Goal: Communication & Community: Answer question/provide support

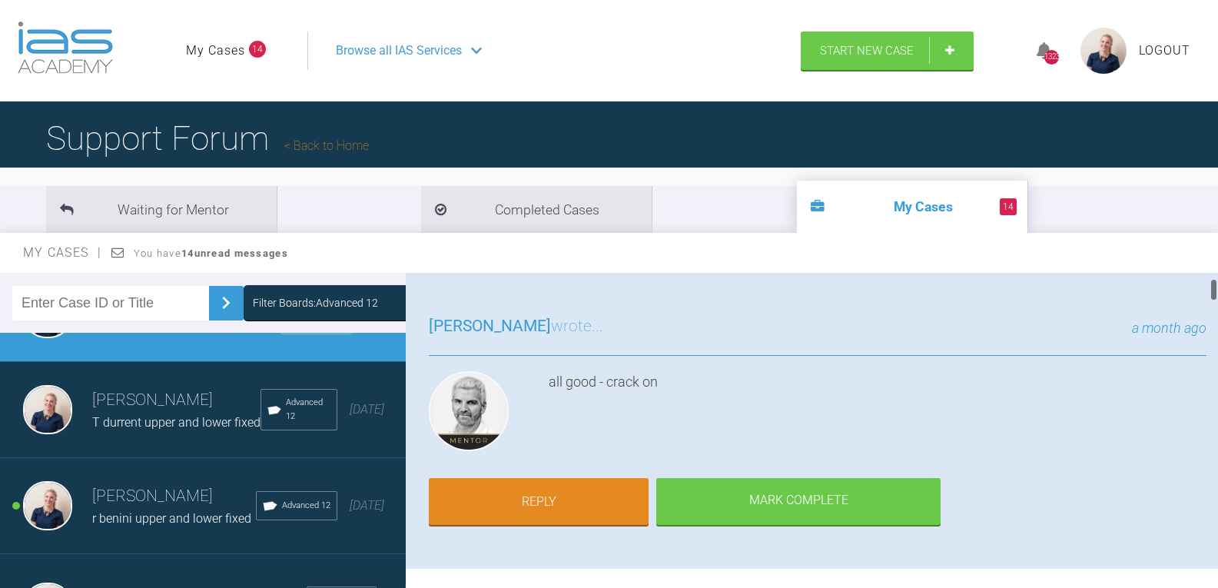
scroll to position [77, 0]
click at [549, 494] on link "Reply" at bounding box center [539, 504] width 220 height 48
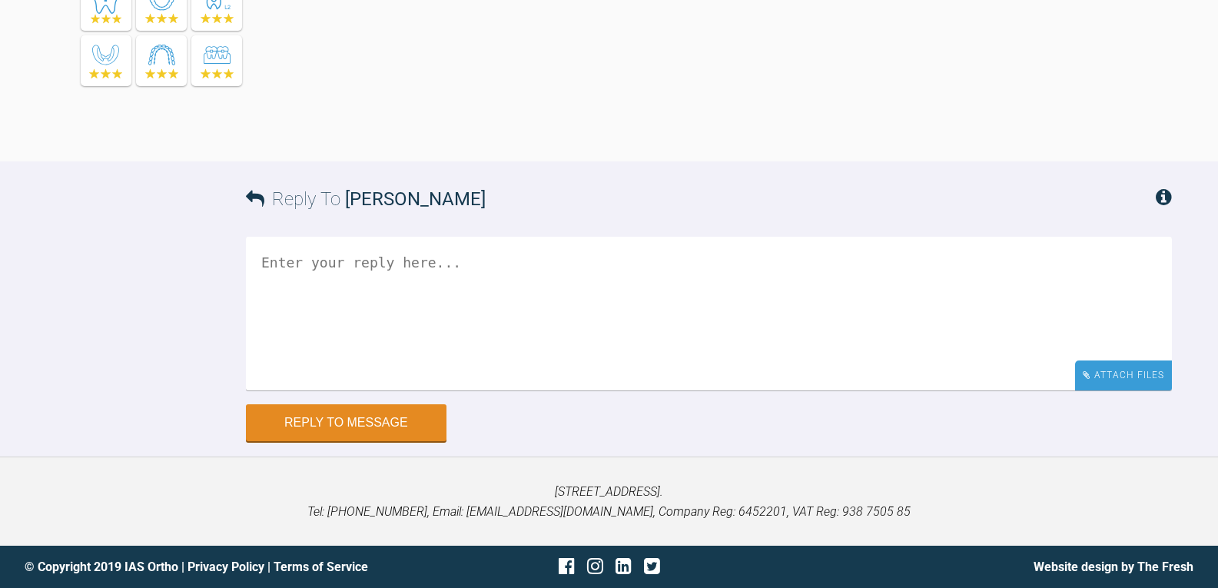
scroll to position [7790, 0]
click at [1133, 374] on div "Attach Files" at bounding box center [1123, 375] width 97 height 30
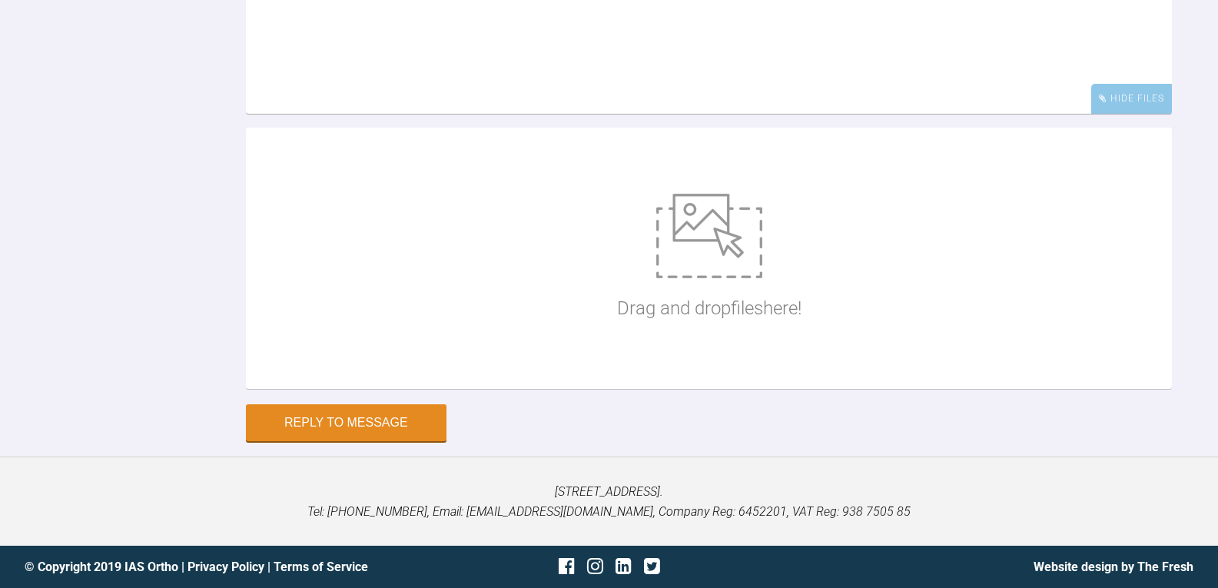
drag, startPoint x: 500, startPoint y: 322, endPoint x: 500, endPoint y: 427, distance: 105.3
click at [501, 114] on textarea at bounding box center [709, 37] width 926 height 154
click at [601, 389] on div "Drag and drop files here!" at bounding box center [709, 258] width 926 height 261
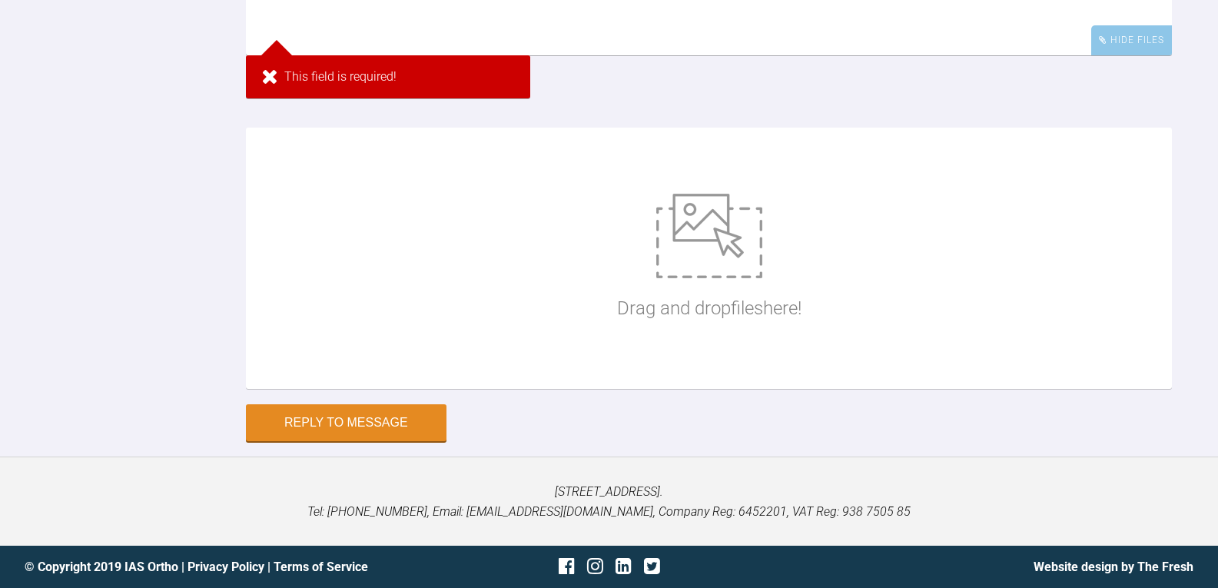
type input "C:\fakepath\kmason26.jpg"
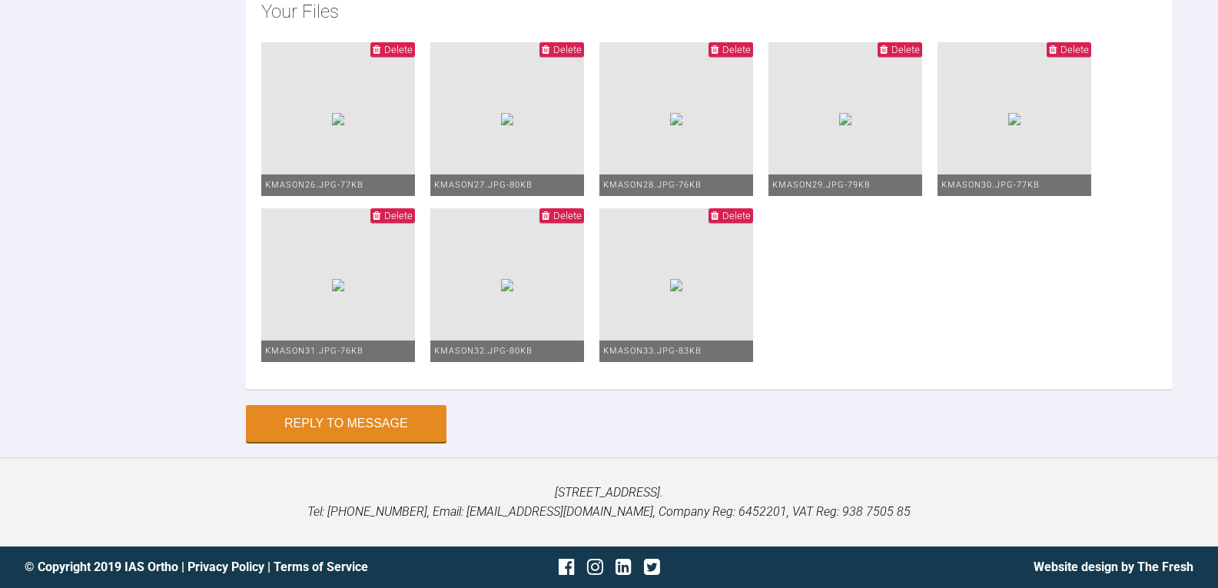
type textarea "lower 0.16 niti long ties right and left 6543 upper 2020niti lower biotype stil…"
click at [370, 433] on button "Reply to Message" at bounding box center [346, 425] width 201 height 37
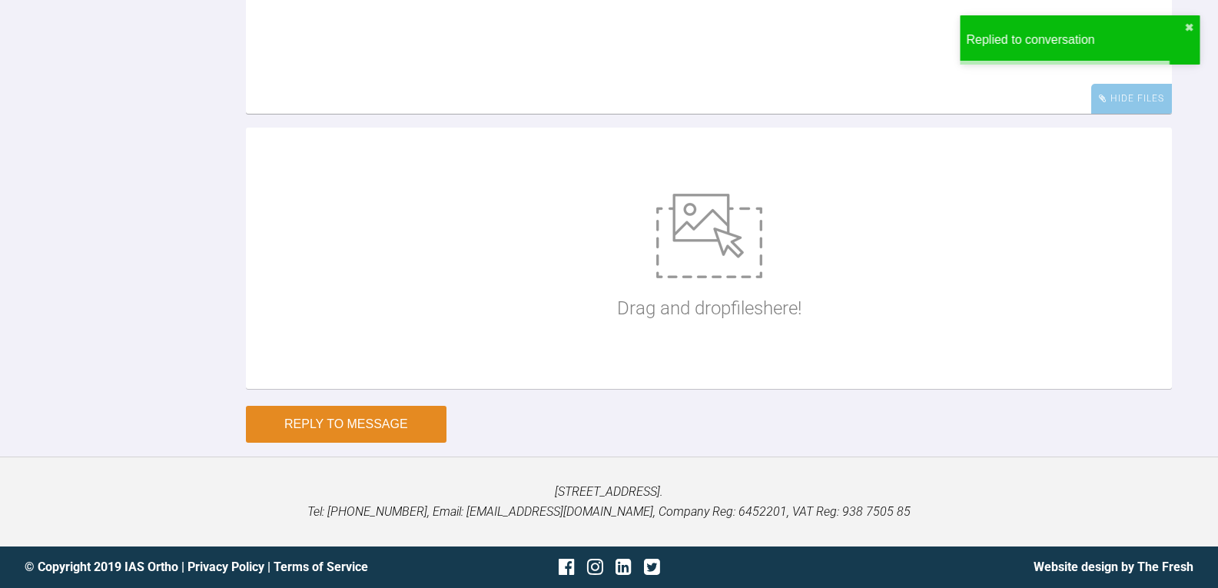
scroll to position [8191, 0]
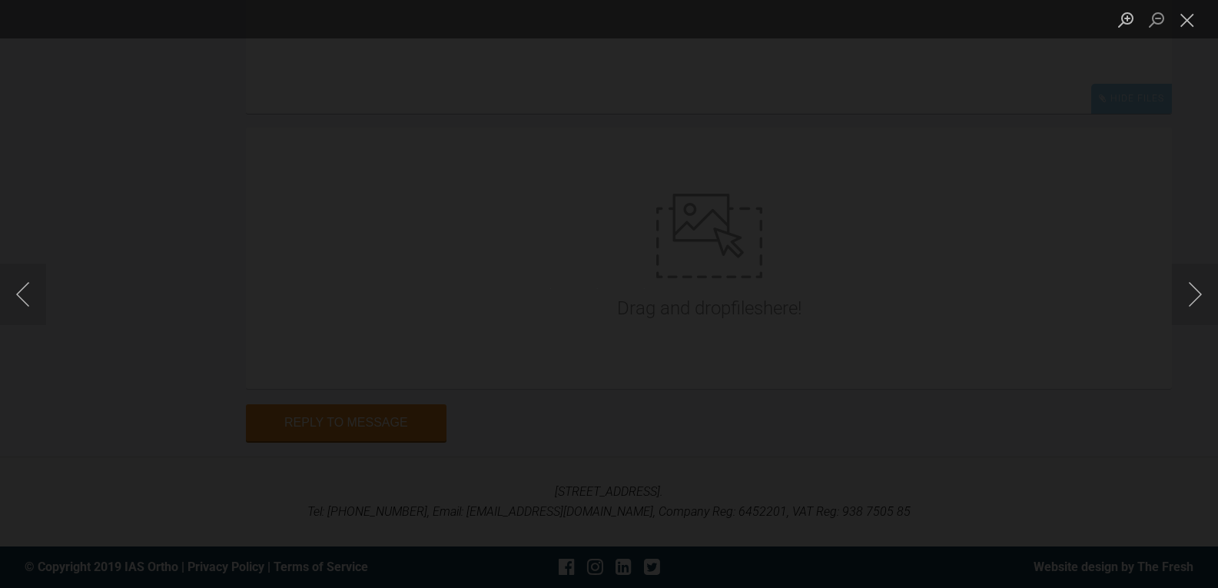
click at [607, 297] on img "Lightbox" at bounding box center [609, 294] width 24 height 12
click at [609, 295] on img "Lightbox" at bounding box center [609, 294] width 24 height 12
click at [1193, 15] on button "Close lightbox" at bounding box center [1187, 19] width 31 height 27
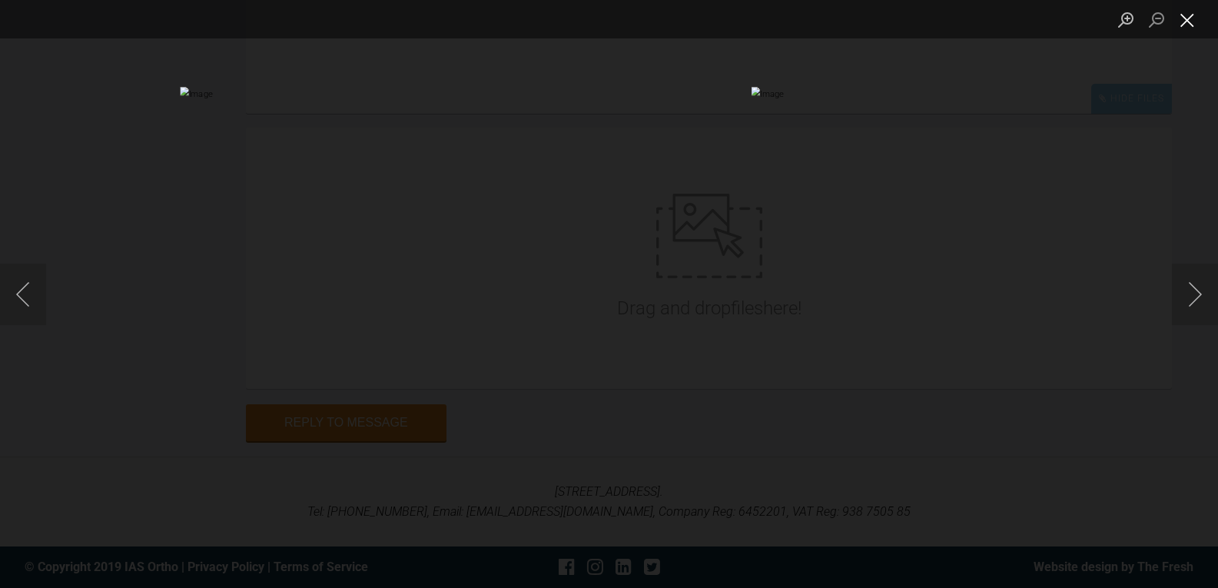
click at [1190, 23] on button "Close lightbox" at bounding box center [1187, 19] width 31 height 27
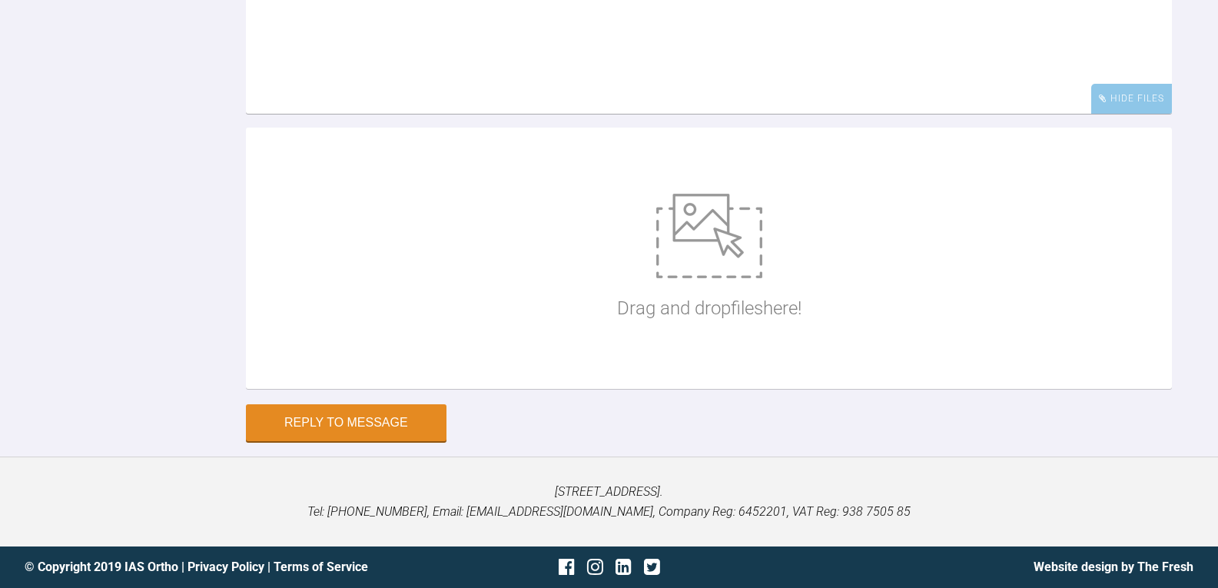
scroll to position [7960, 0]
